Goal: Task Accomplishment & Management: Manage account settings

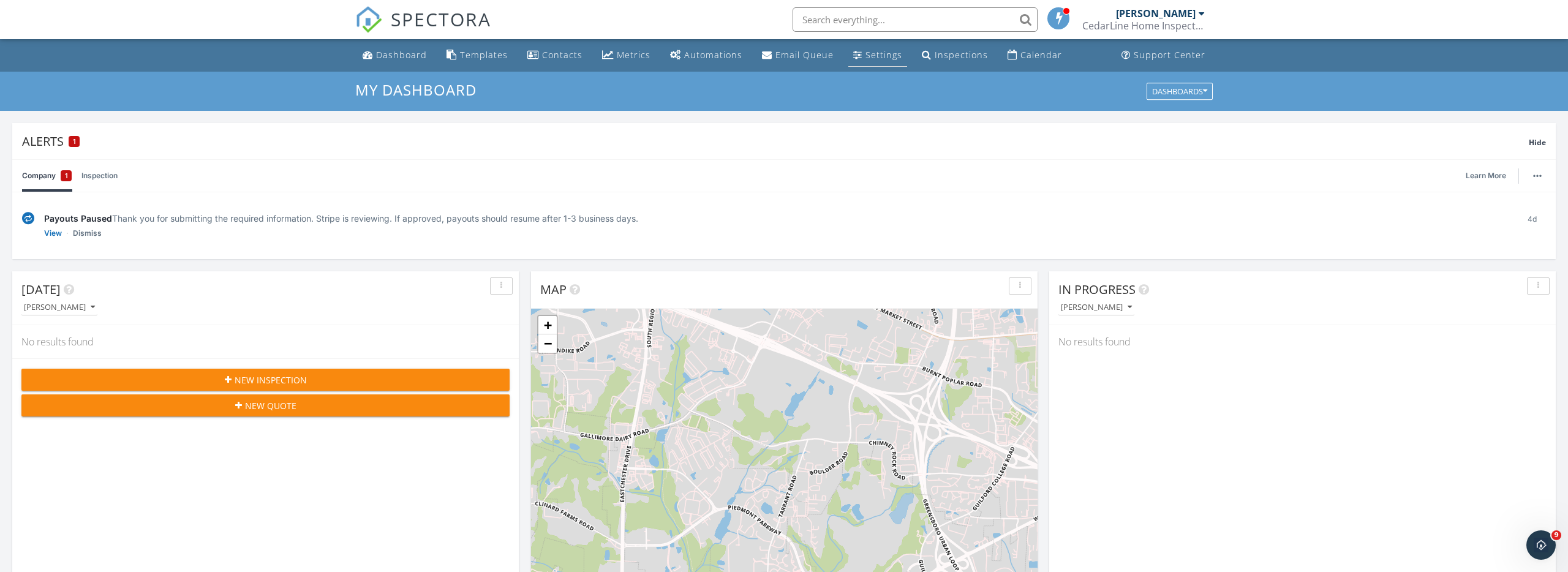
click at [884, 61] on link "Settings" at bounding box center [878, 55] width 59 height 22
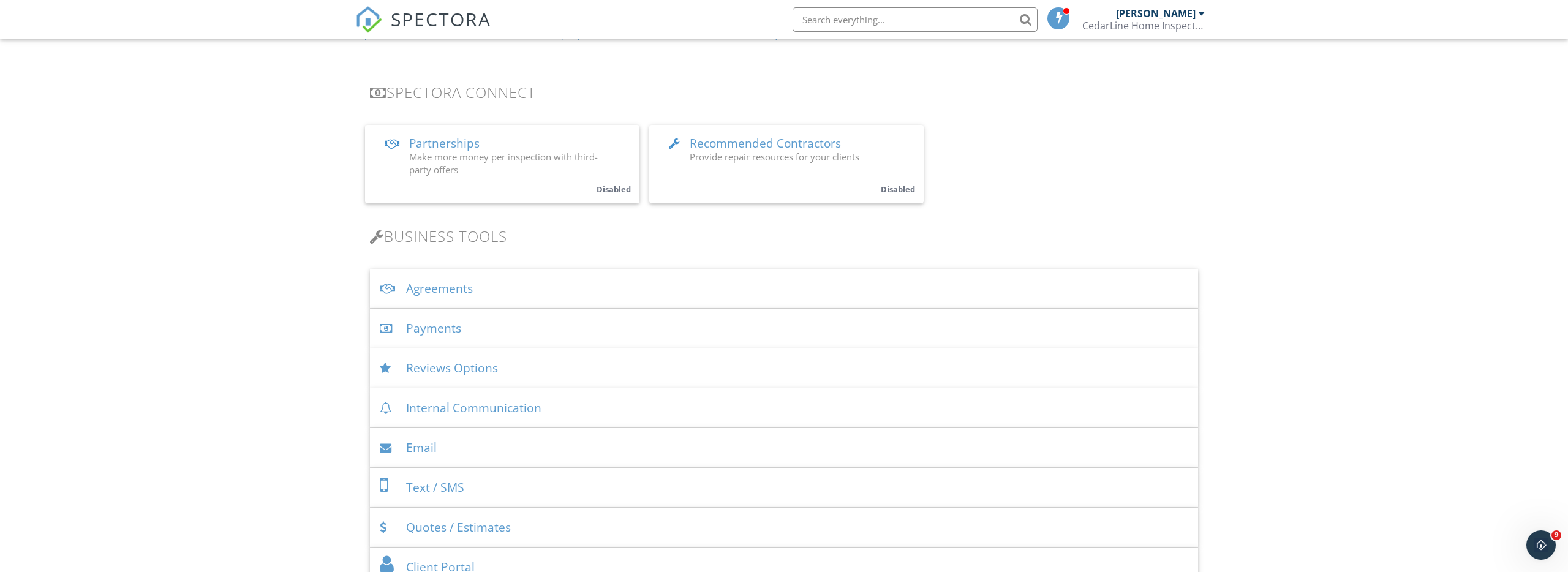
scroll to position [258, 0]
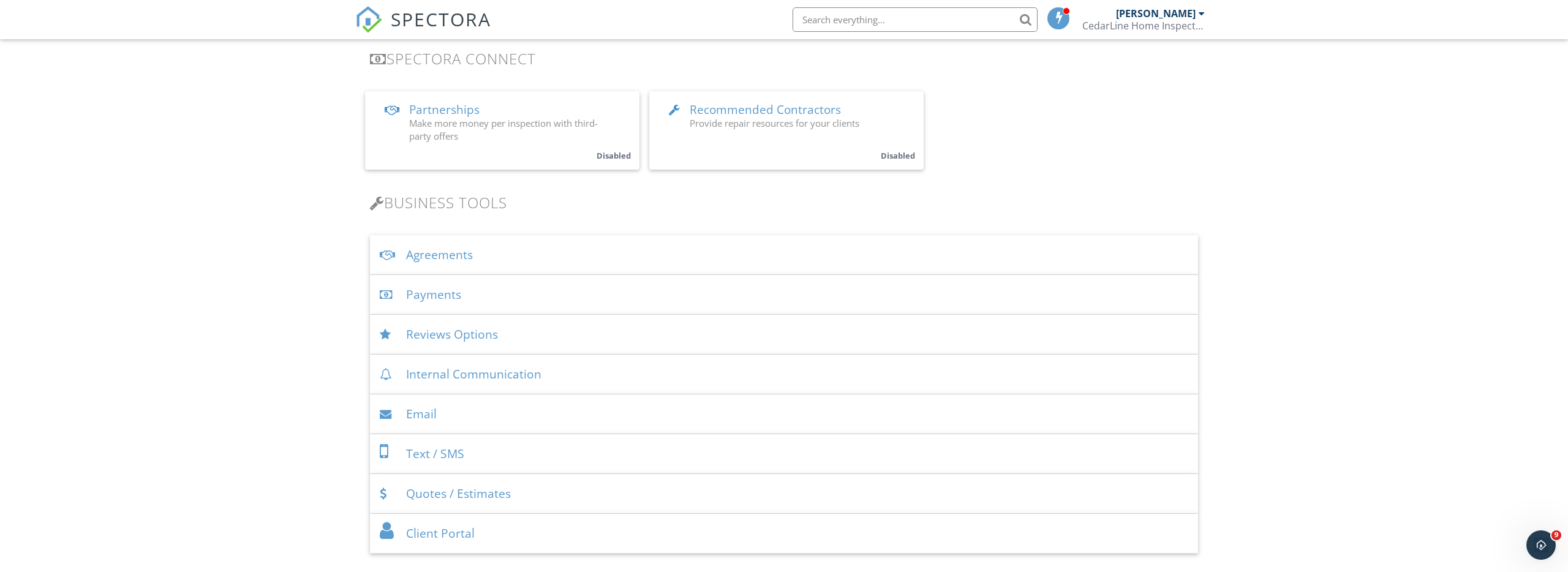
click at [473, 296] on div "Payments" at bounding box center [784, 294] width 828 height 40
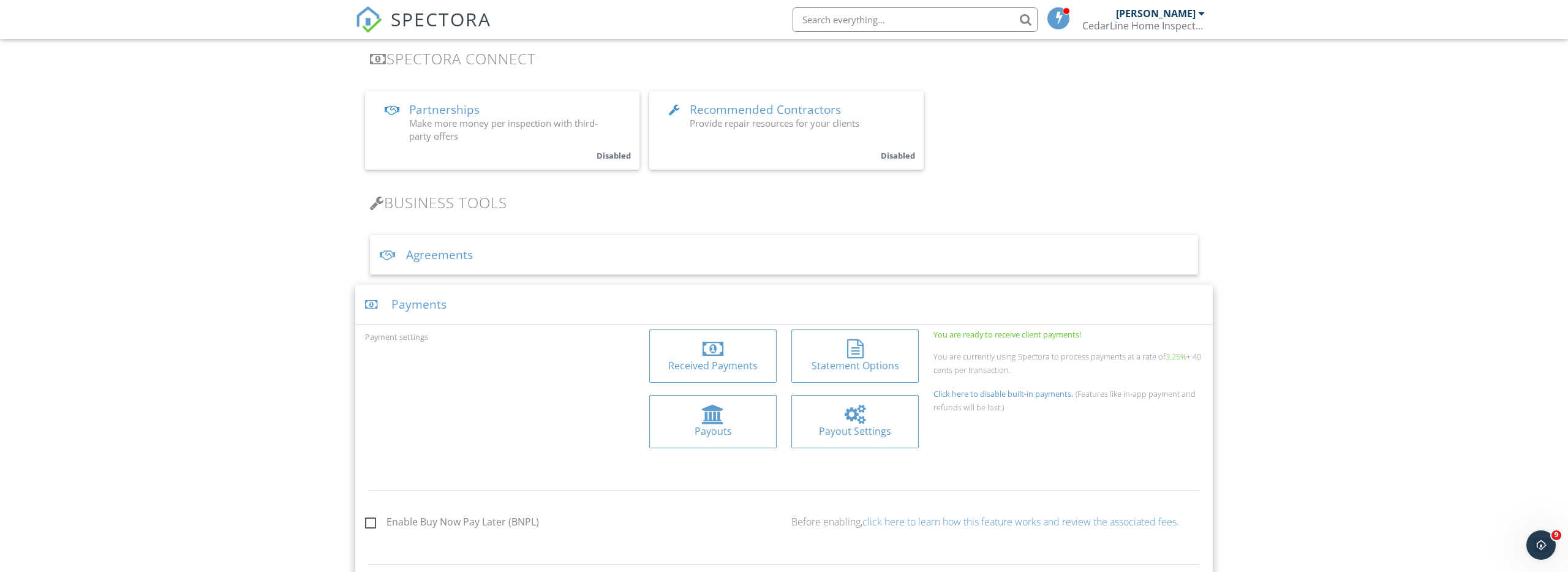
click at [459, 295] on div "Payments" at bounding box center [784, 304] width 858 height 40
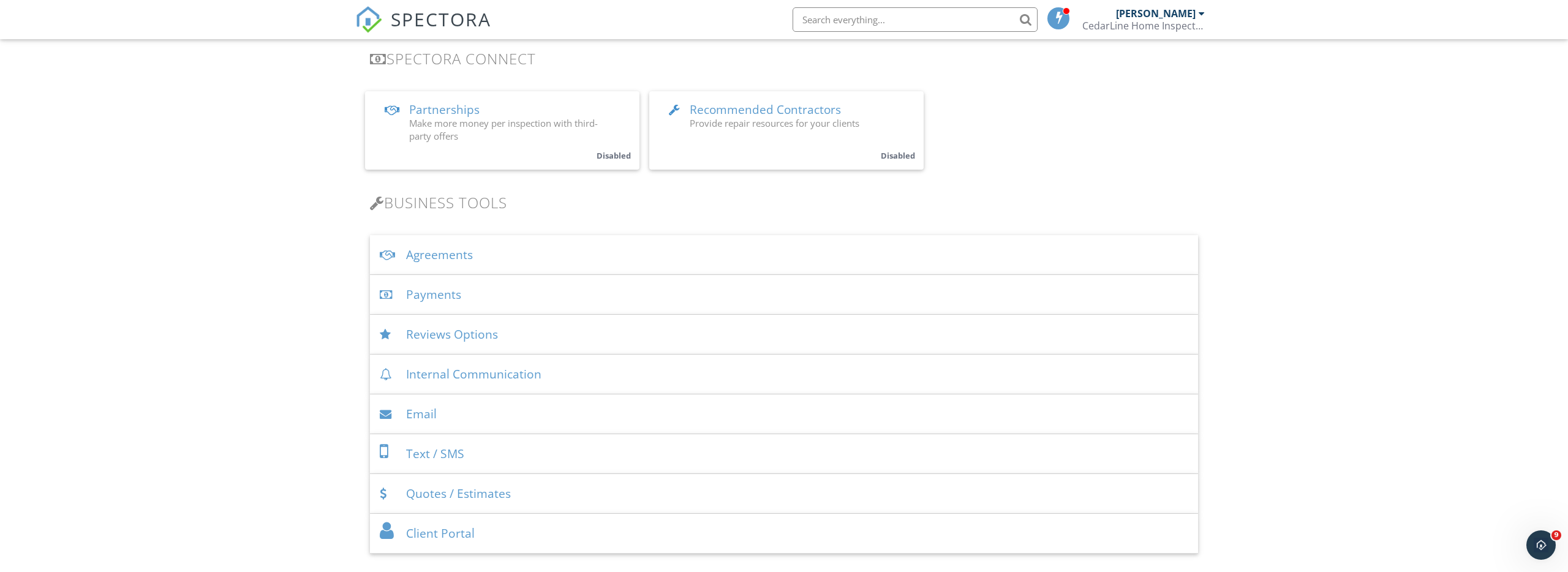
click at [459, 295] on div "Payments" at bounding box center [784, 294] width 828 height 40
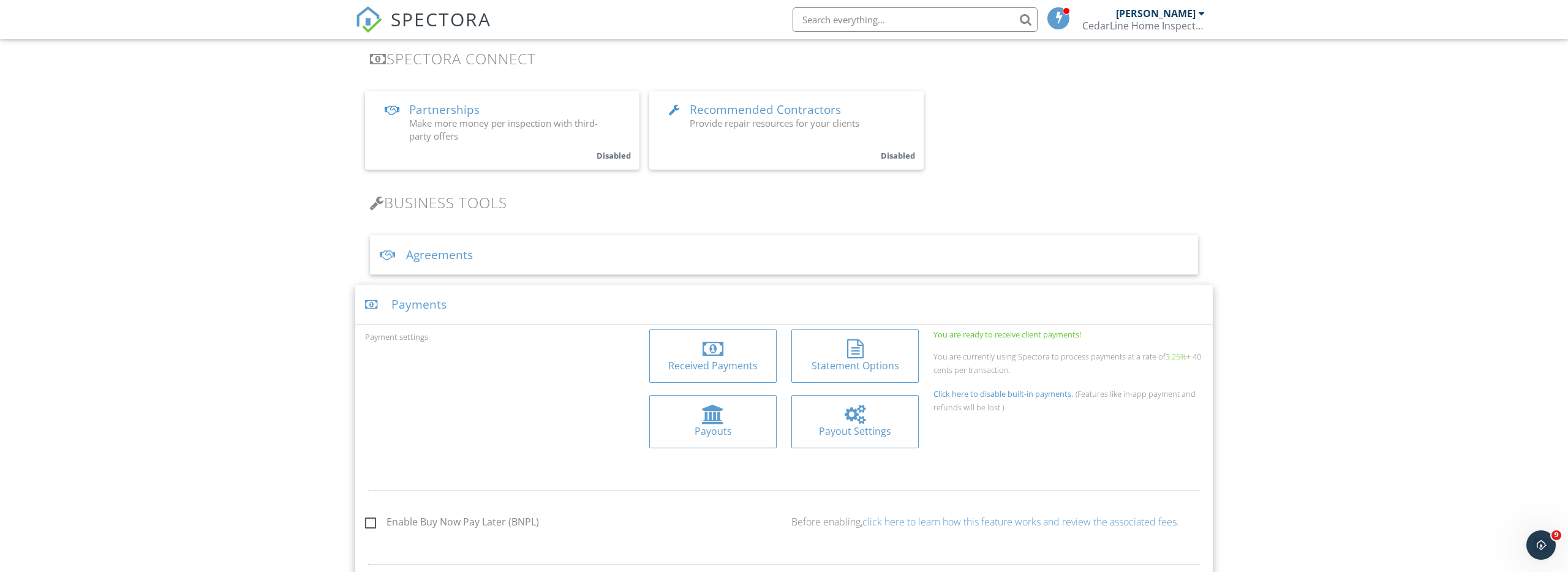
click at [750, 356] on div at bounding box center [713, 349] width 107 height 19
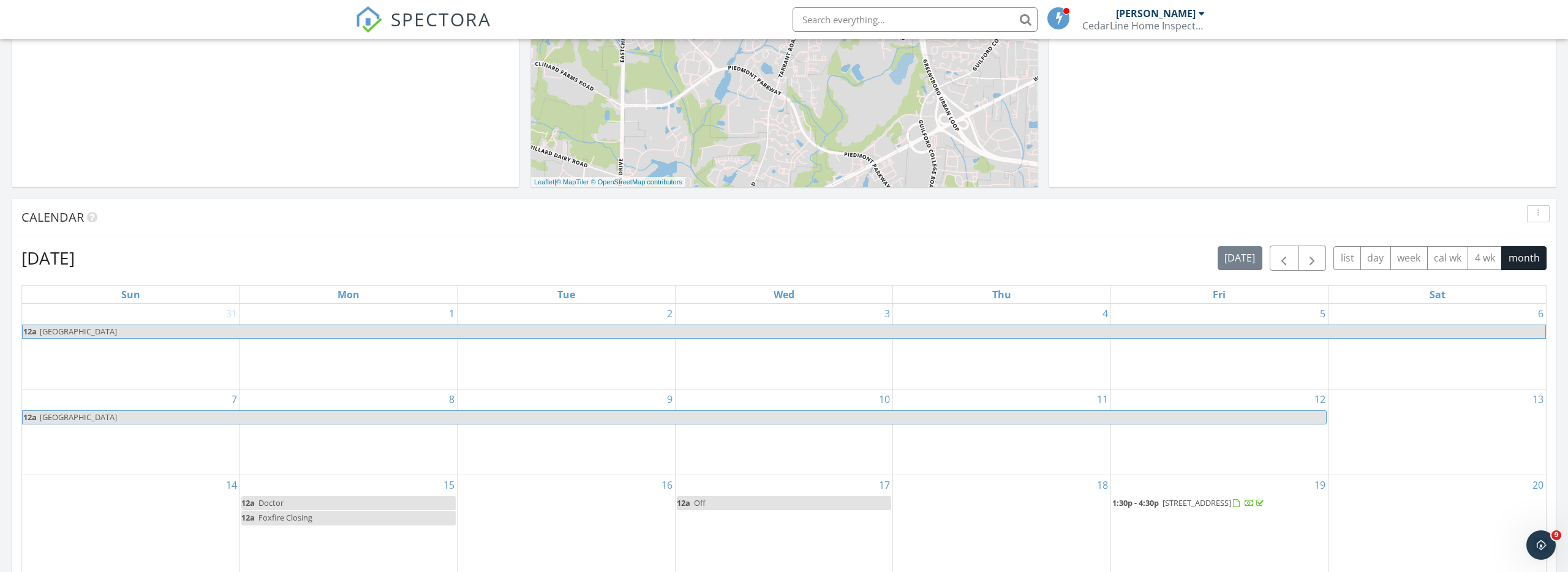
scroll to position [633, 0]
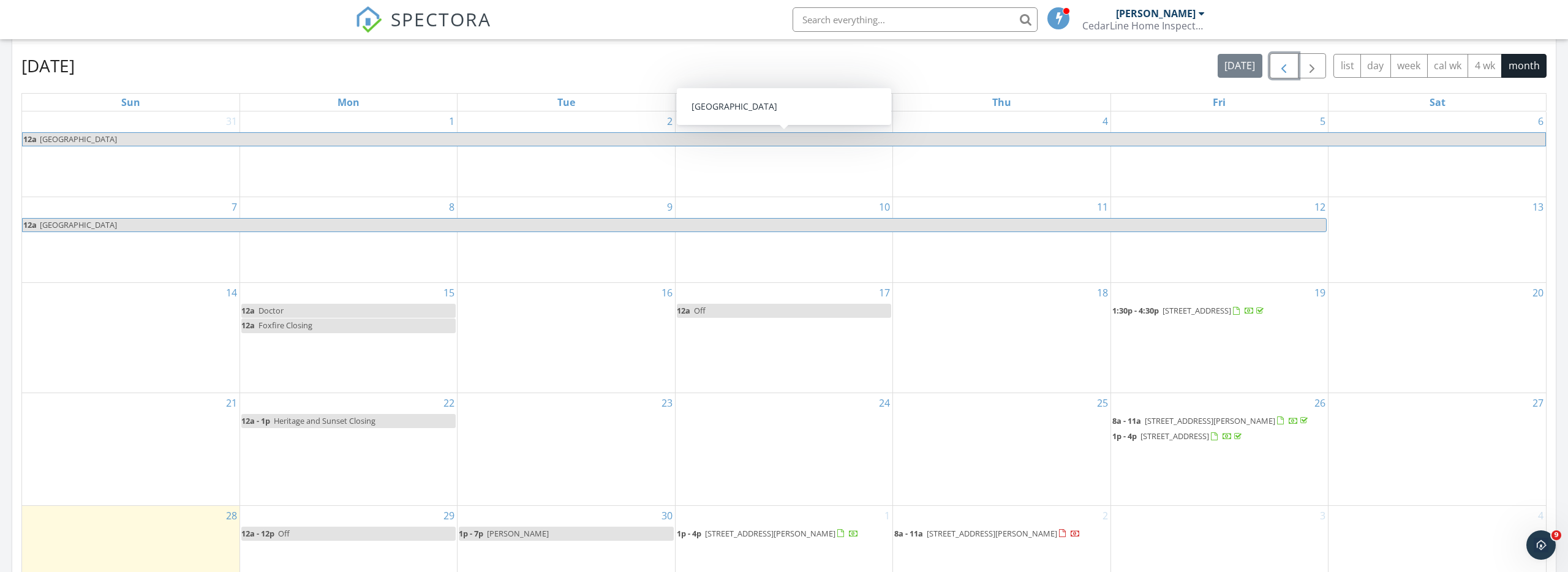
click at [1282, 69] on span "button" at bounding box center [1284, 66] width 14 height 14
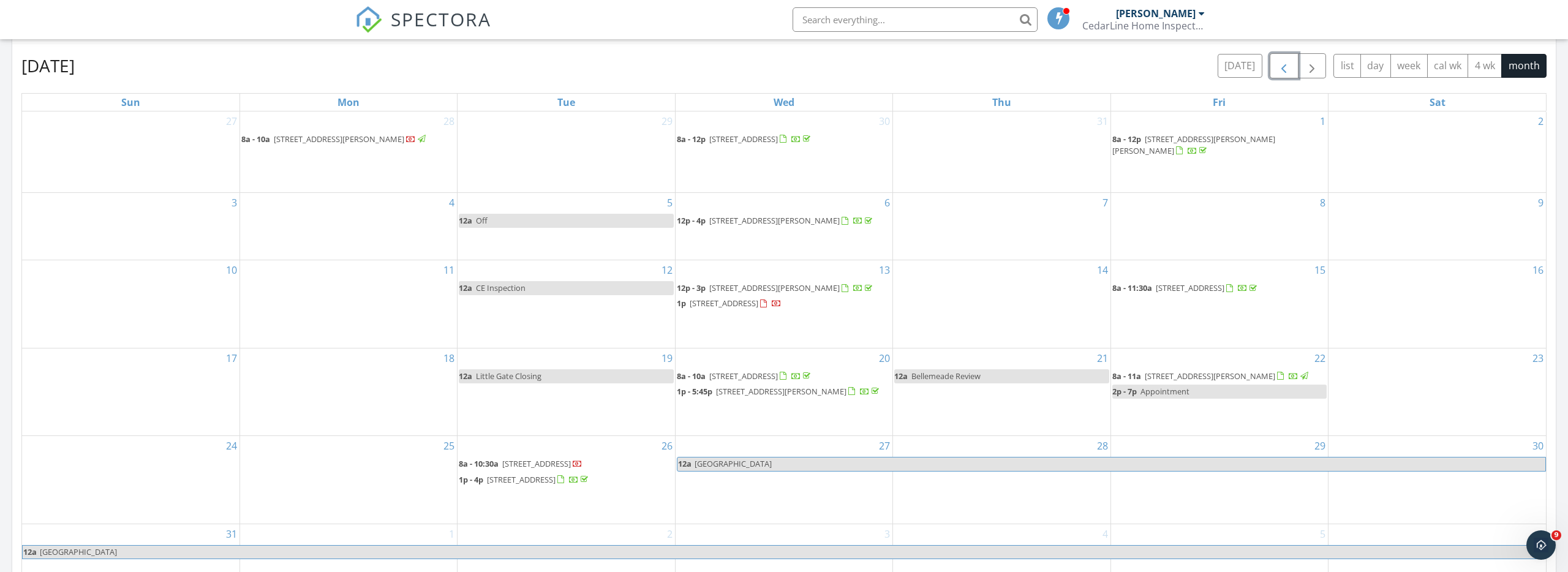
click at [1283, 71] on span "button" at bounding box center [1284, 66] width 14 height 14
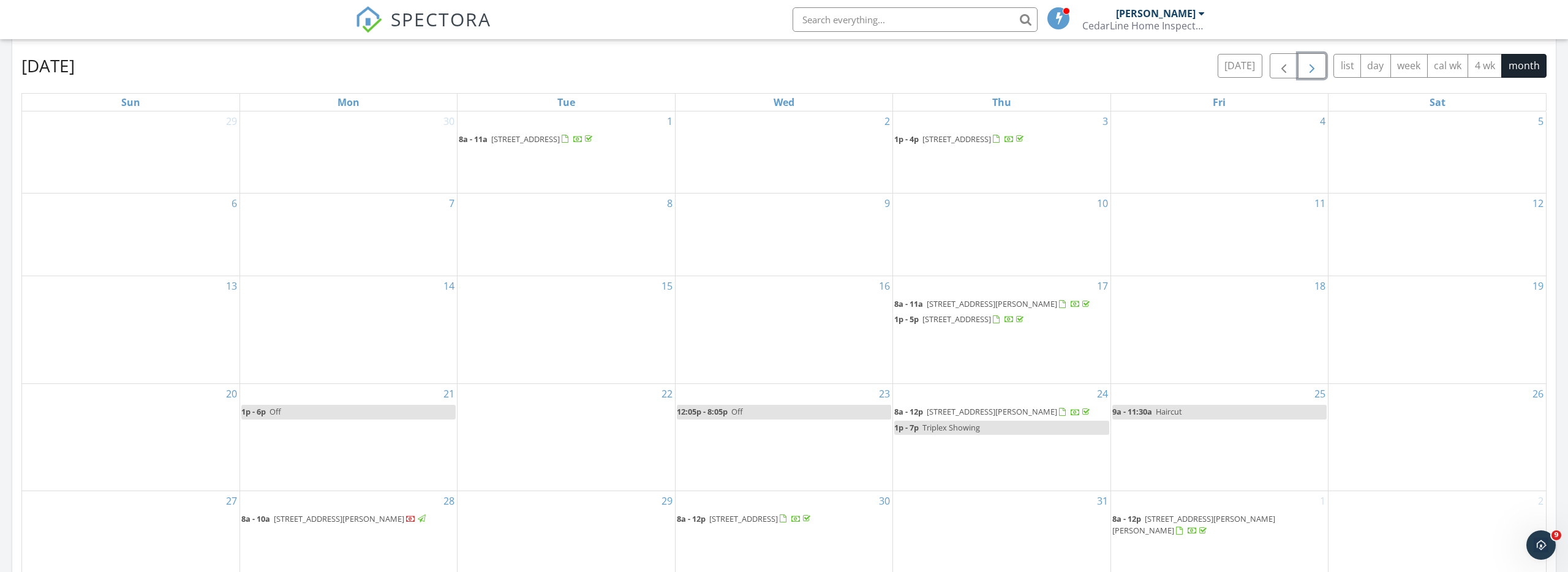
click at [1316, 65] on span "button" at bounding box center [1312, 66] width 14 height 14
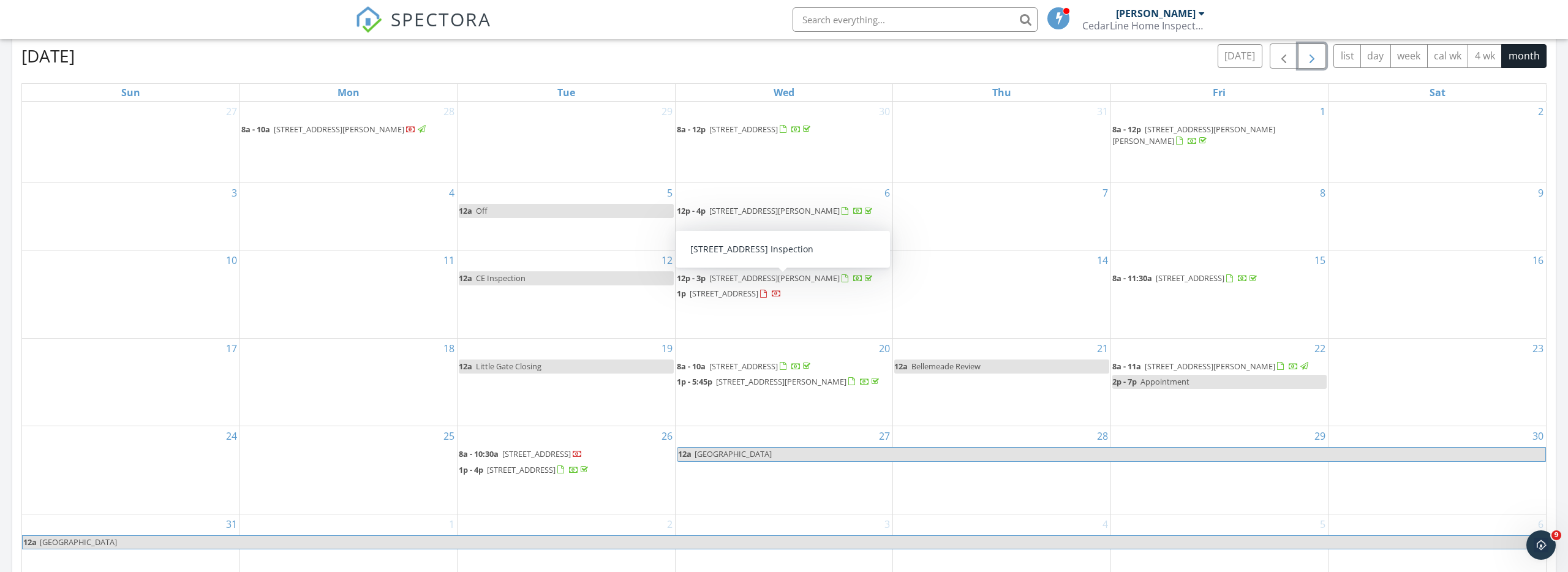
scroll to position [634, 0]
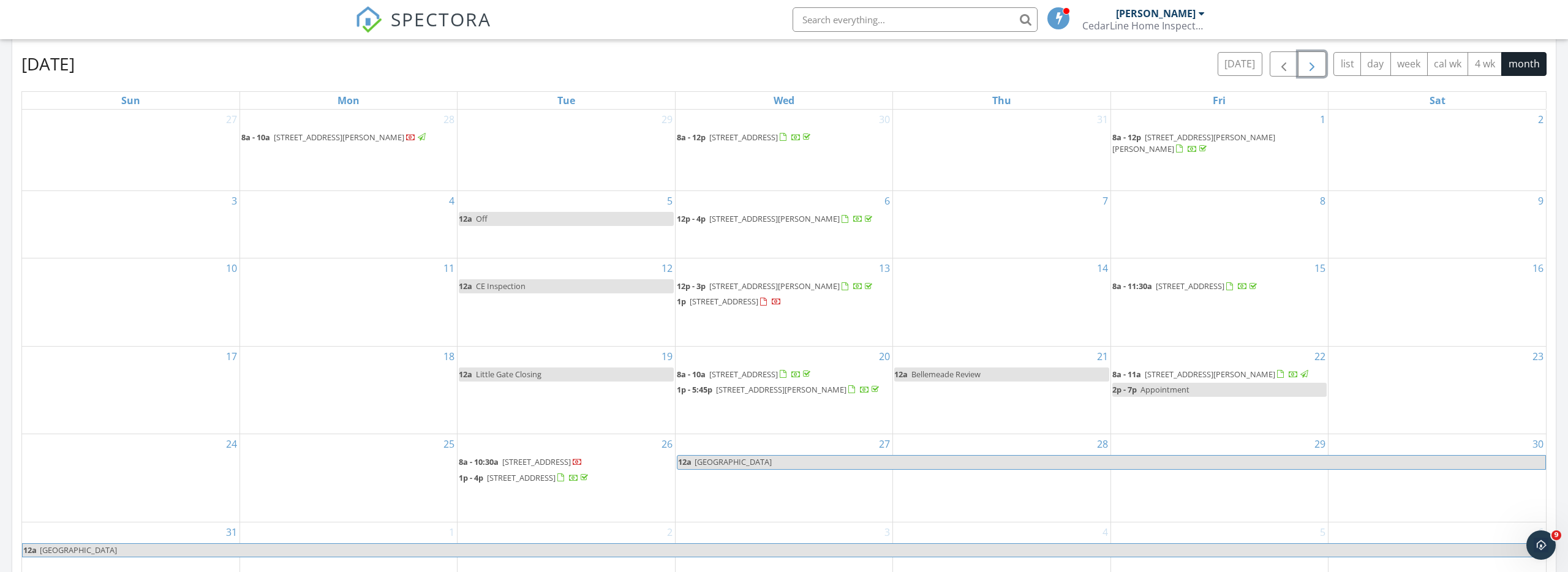
click at [744, 296] on span "3415 Lovington Ct, High Point 27260" at bounding box center [723, 301] width 69 height 11
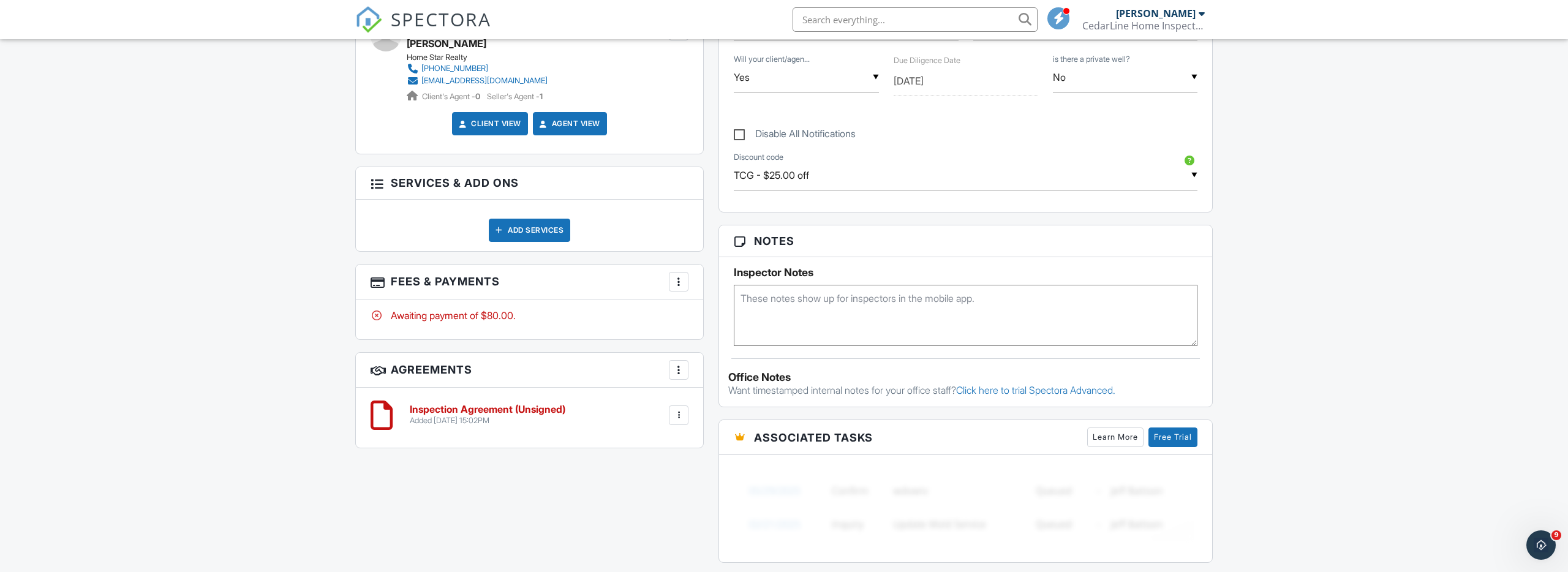
scroll to position [757, 0]
